Goal: Transaction & Acquisition: Purchase product/service

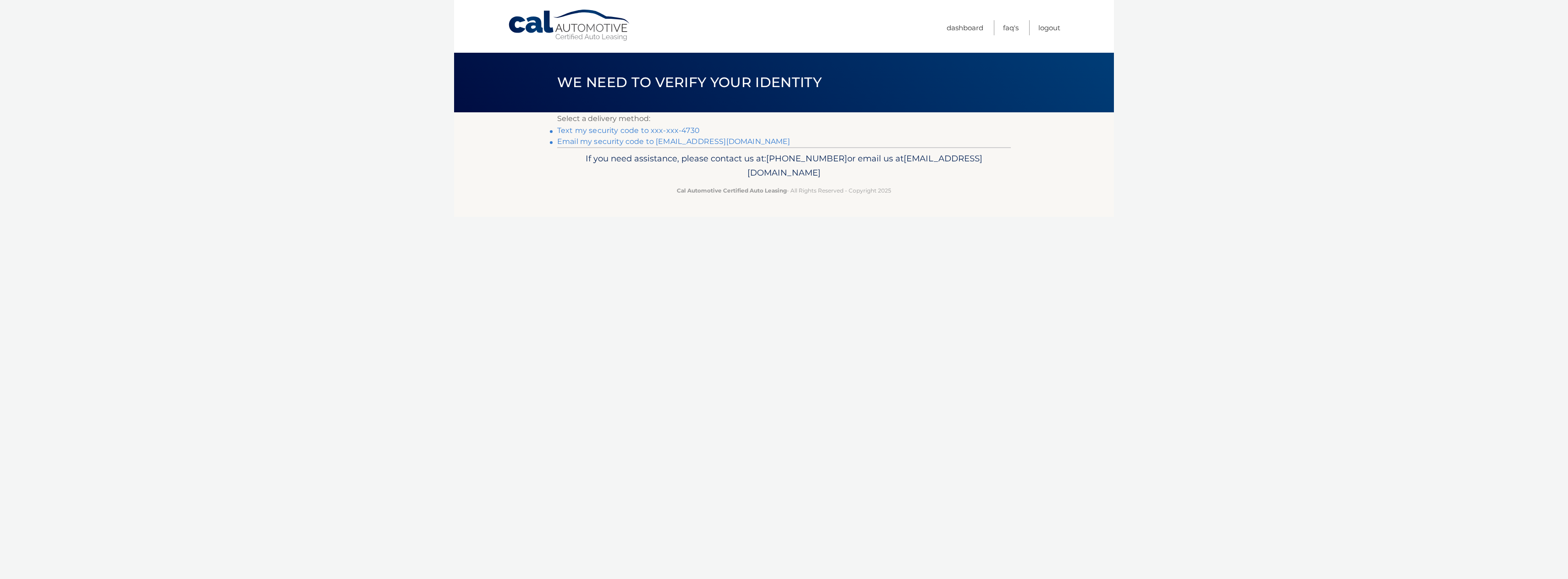
click at [586, 142] on link "Email my security code to [EMAIL_ADDRESS][DOMAIN_NAME]" at bounding box center [673, 141] width 233 height 9
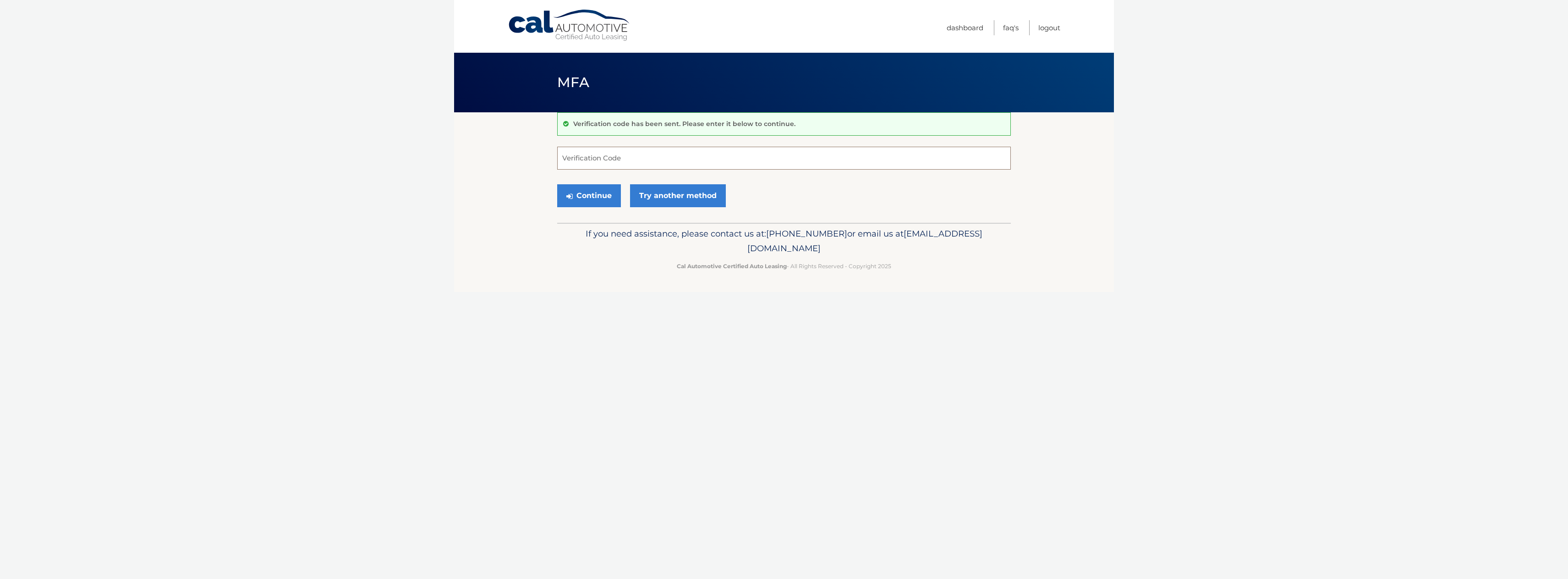
click at [586, 156] on input "Verification Code" at bounding box center [783, 158] width 453 height 23
type input "810932"
click at [587, 195] on button "Continue" at bounding box center [589, 196] width 64 height 23
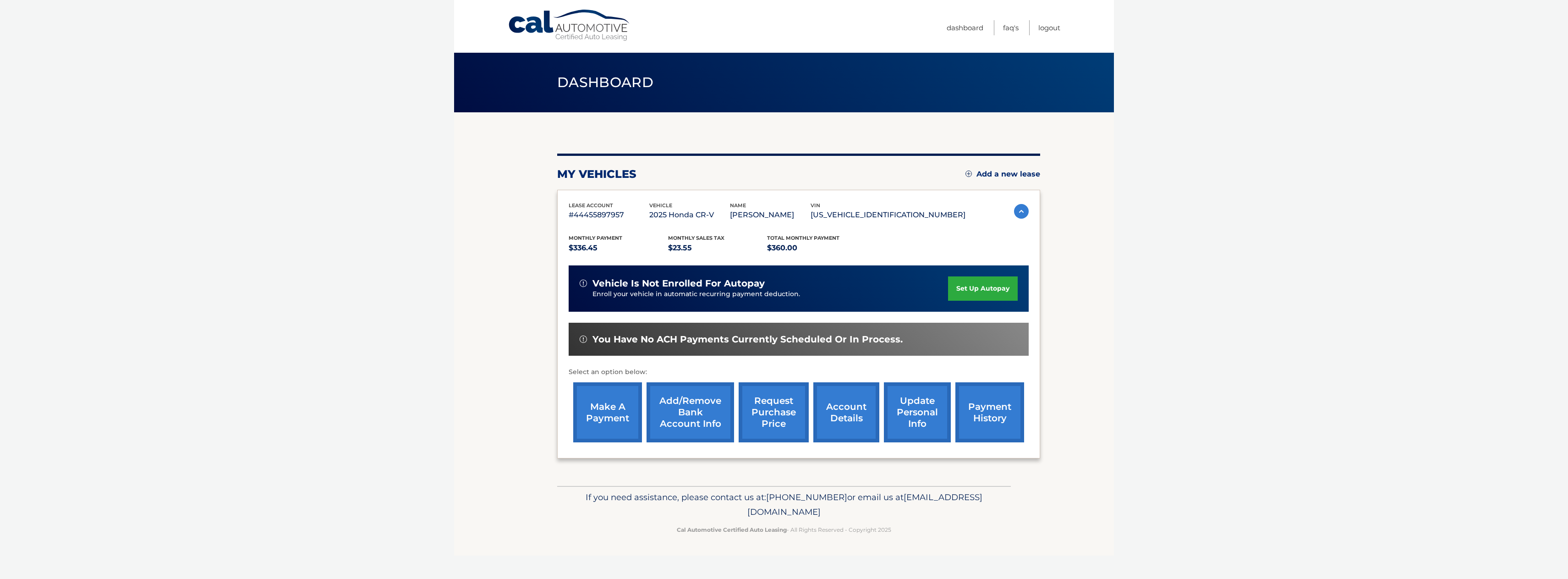
click at [617, 404] on link "make a payment" at bounding box center [607, 412] width 69 height 60
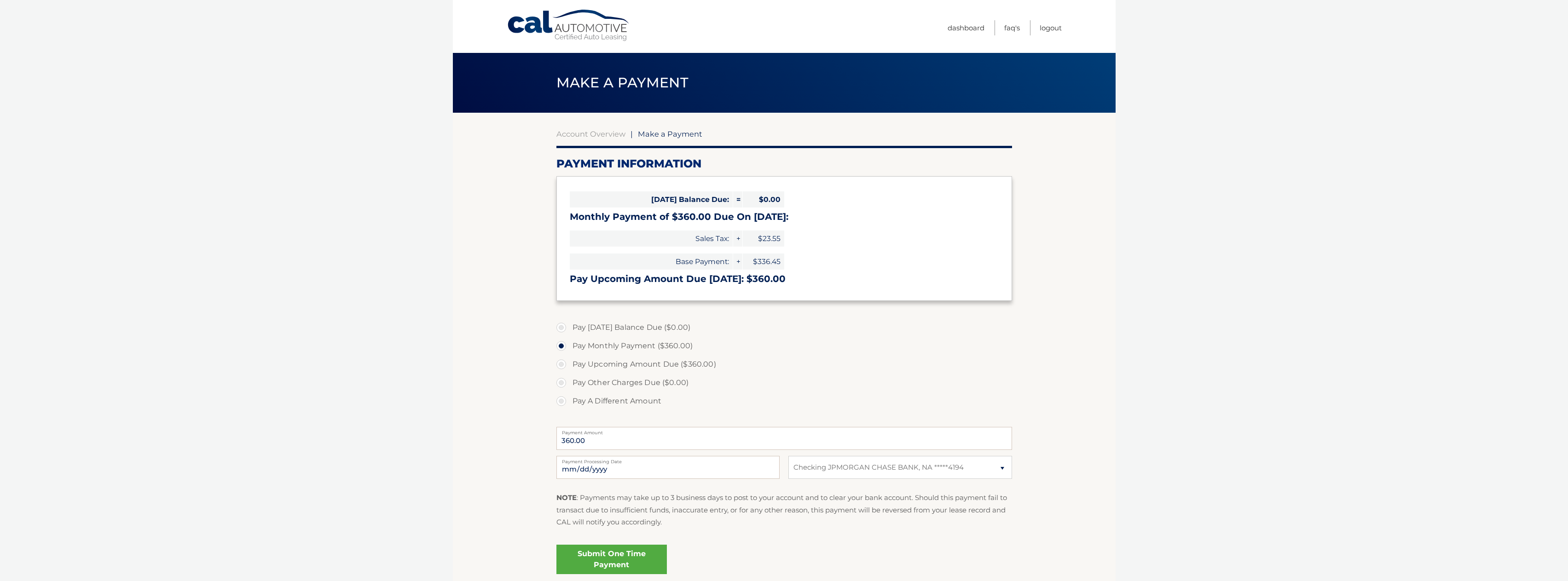
select select "NTBmMzM2YTktNjRhZi00NzlmLWJlMjItNzNmYjRlYzRhNWY2"
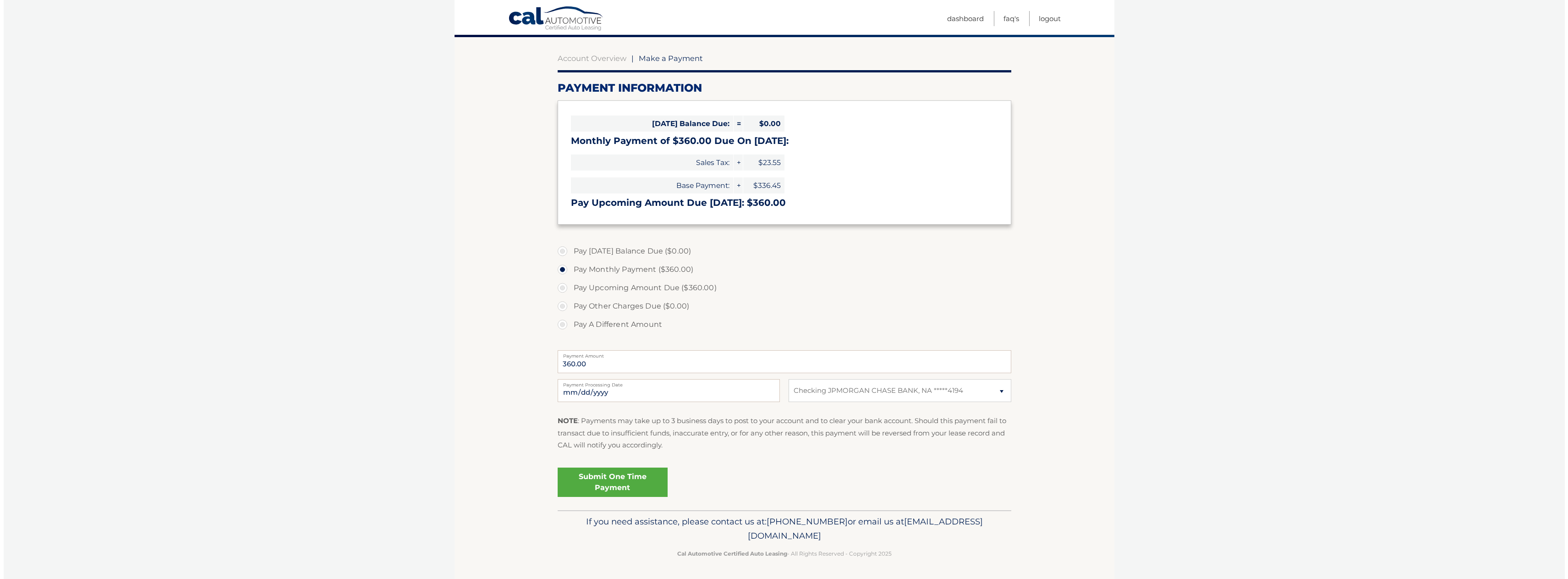
scroll to position [76, 0]
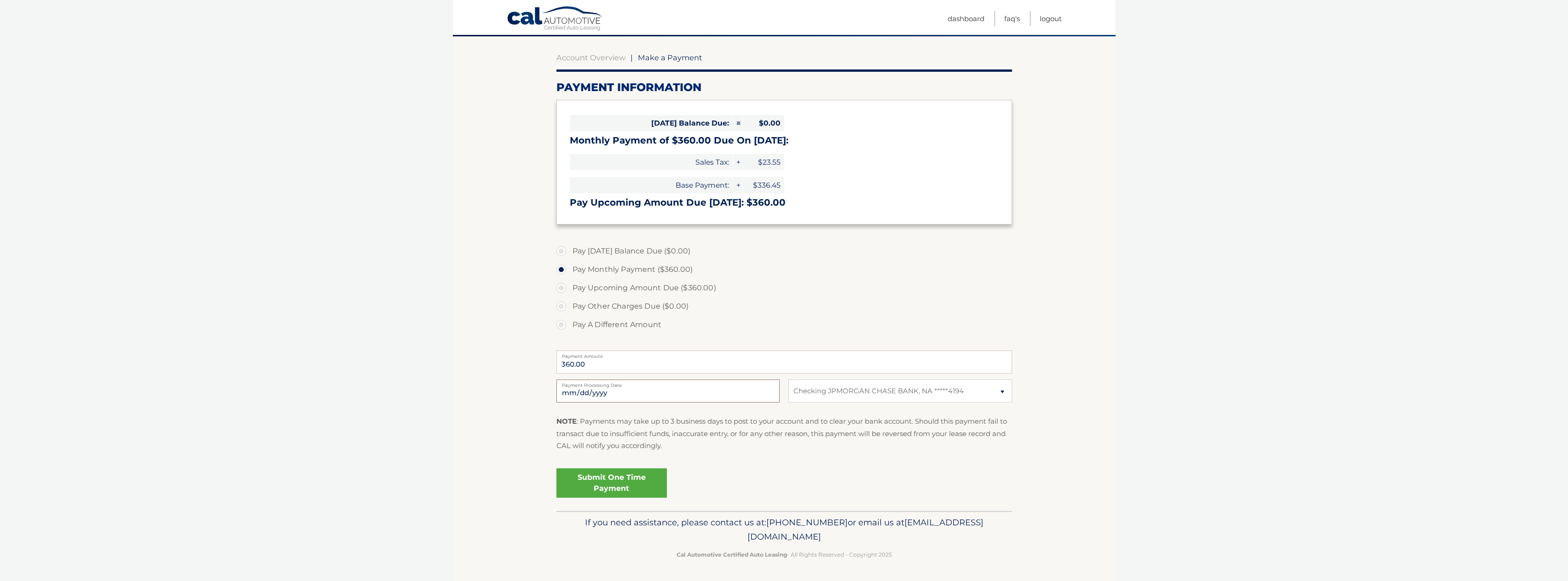
click at [637, 387] on input "2025-10-06" at bounding box center [668, 391] width 223 height 23
type input "2025-10-10"
click at [637, 484] on link "Submit One Time Payment" at bounding box center [611, 483] width 111 height 29
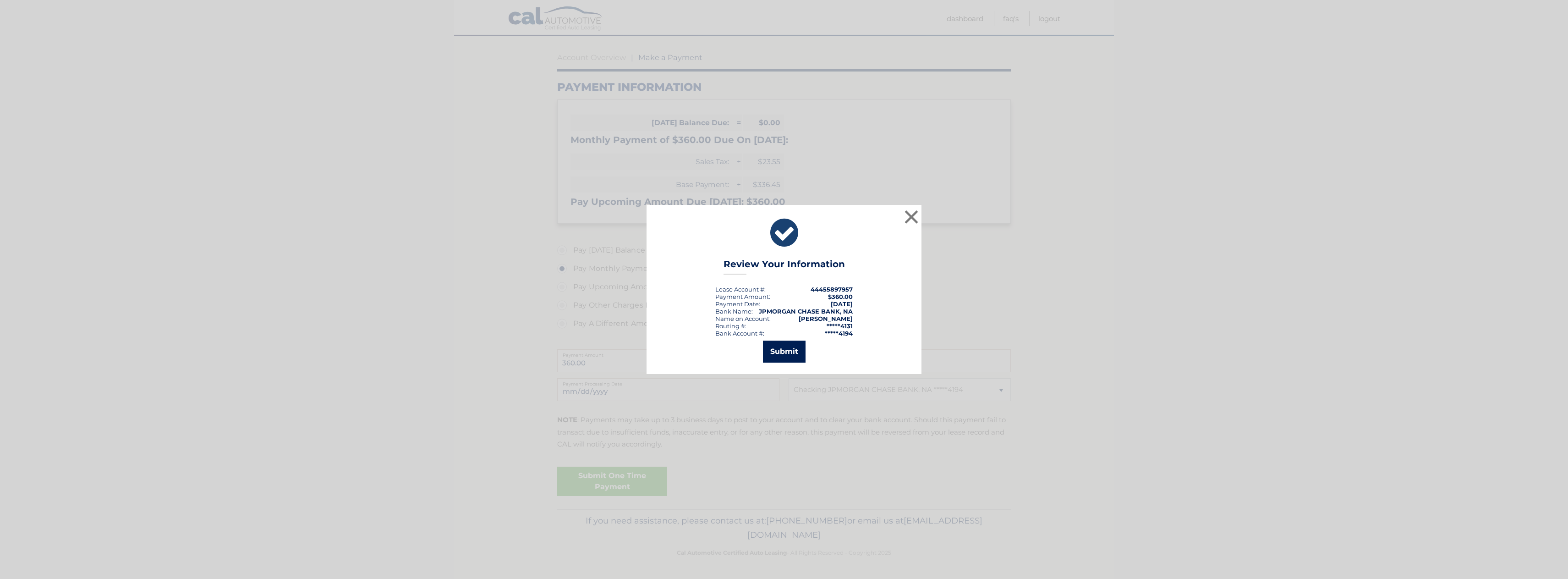
click at [777, 355] on button "Submit" at bounding box center [784, 351] width 43 height 22
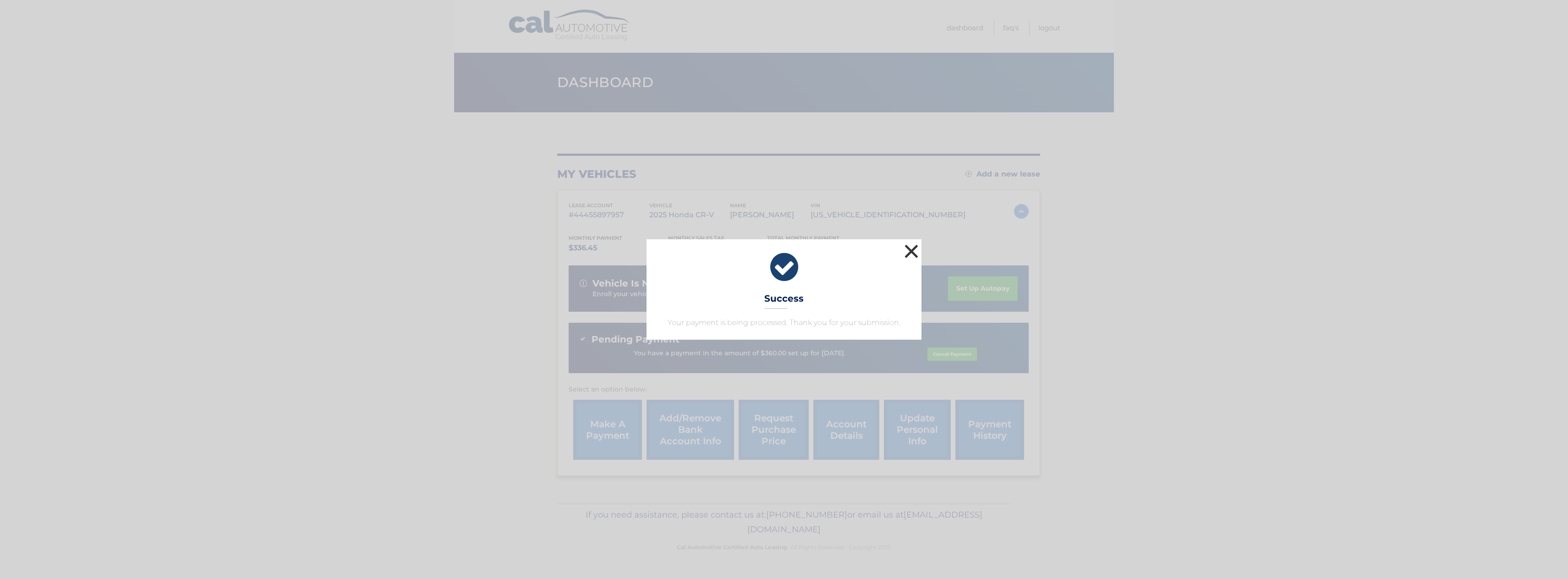
click at [913, 250] on button "×" at bounding box center [911, 251] width 18 height 18
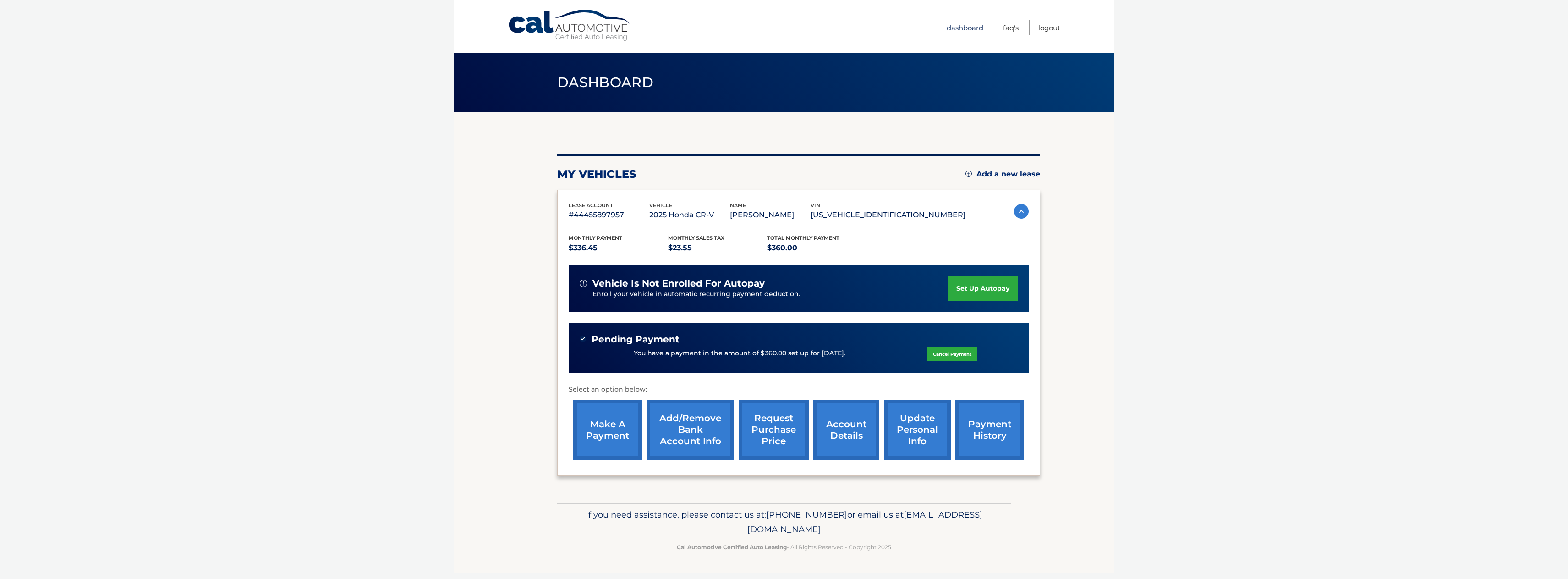
click at [970, 29] on link "Dashboard" at bounding box center [965, 27] width 37 height 15
click at [861, 420] on link "account details" at bounding box center [846, 429] width 66 height 60
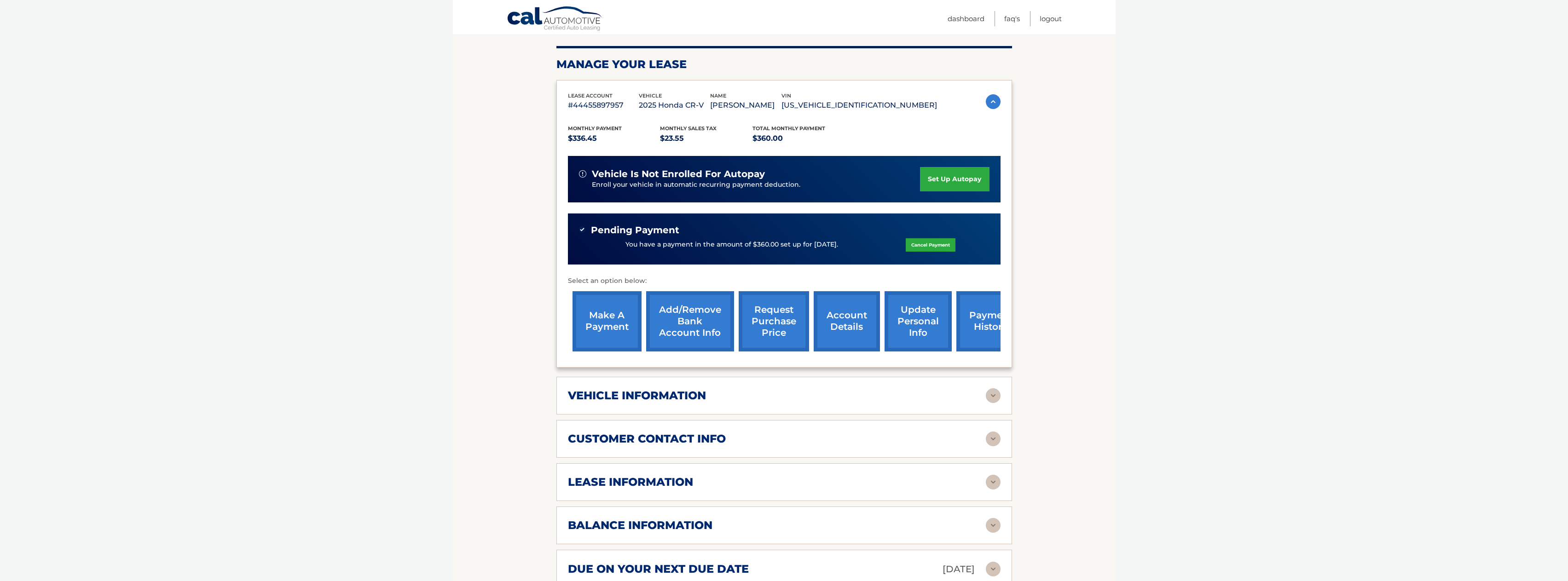
scroll to position [27, 0]
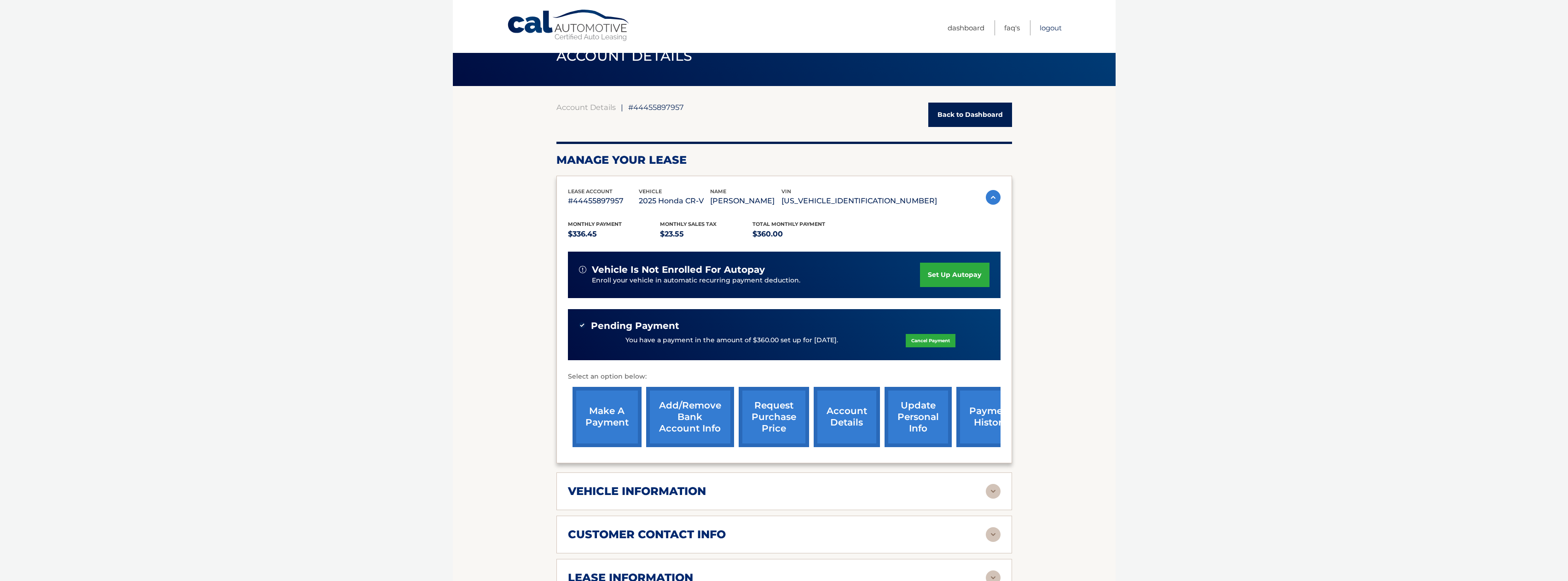
click at [1045, 28] on link "Logout" at bounding box center [1051, 27] width 22 height 15
